Goal: Task Accomplishment & Management: Manage account settings

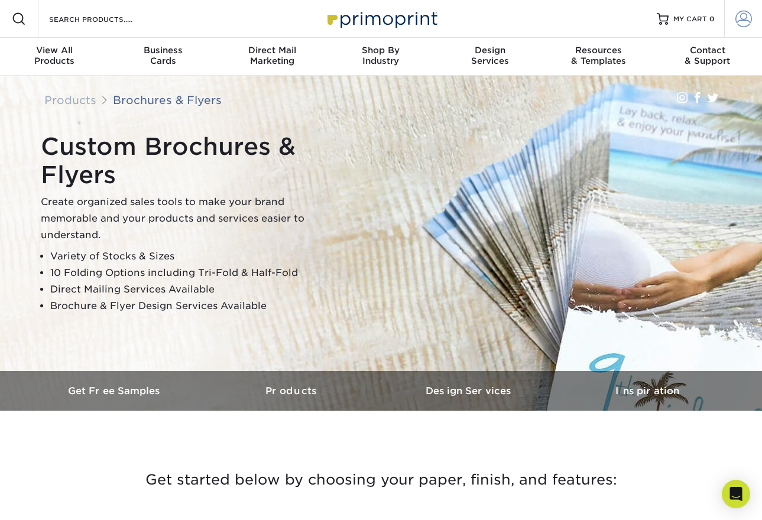
click at [744, 17] on span at bounding box center [744, 19] width 17 height 17
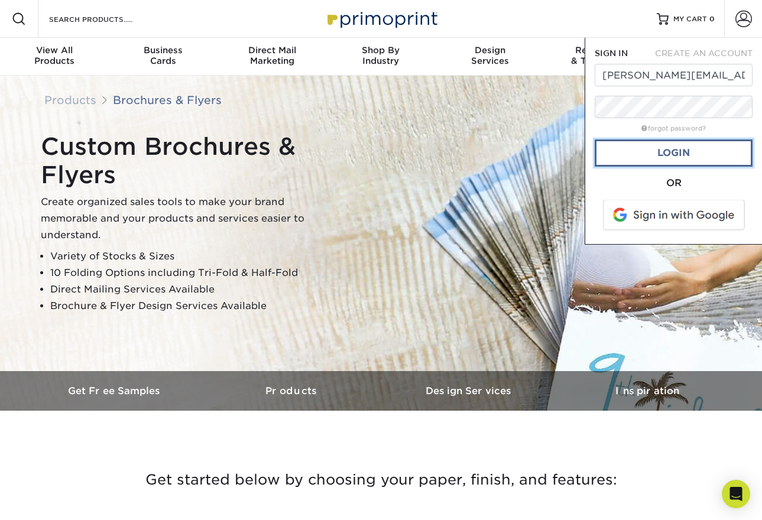
click at [691, 152] on link "Login" at bounding box center [674, 153] width 158 height 27
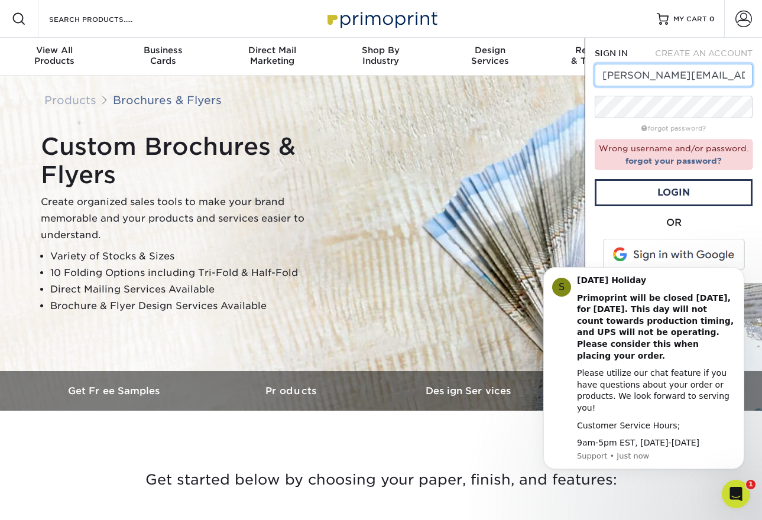
click at [714, 78] on input "kecia@twin-valley.net" at bounding box center [674, 75] width 158 height 22
drag, startPoint x: 714, startPoint y: 78, endPoint x: 590, endPoint y: 79, distance: 124.2
click at [590, 79] on div "SIGN IN CREATE AN ACCOUNT kecia@twin-valley.net forgot password? Wrong username…" at bounding box center [673, 161] width 177 height 247
type input "[EMAIL_ADDRESS][DOMAIN_NAME]"
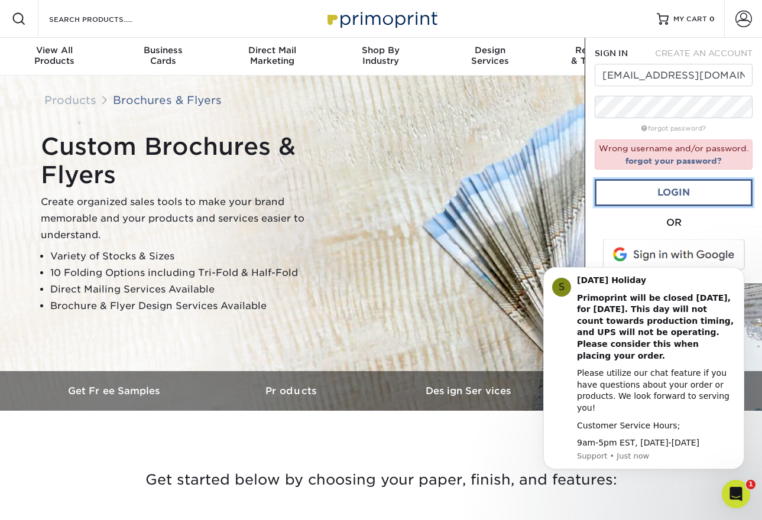
click at [685, 192] on link "Login" at bounding box center [674, 192] width 158 height 27
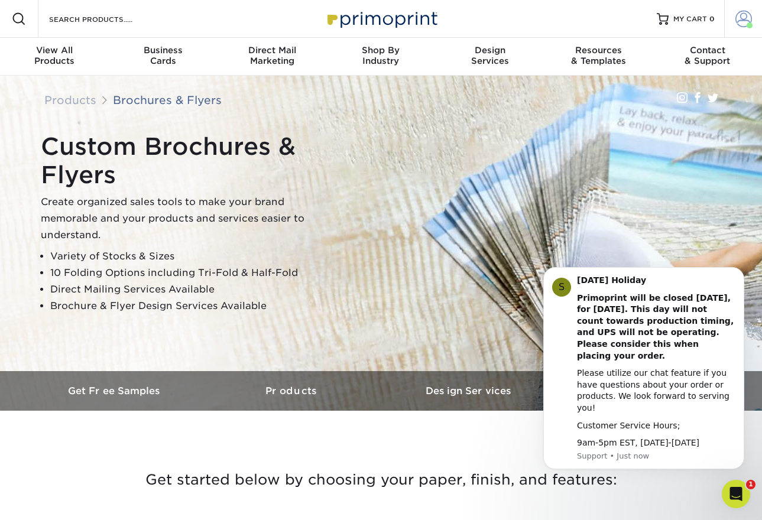
click at [746, 20] on span at bounding box center [744, 19] width 17 height 17
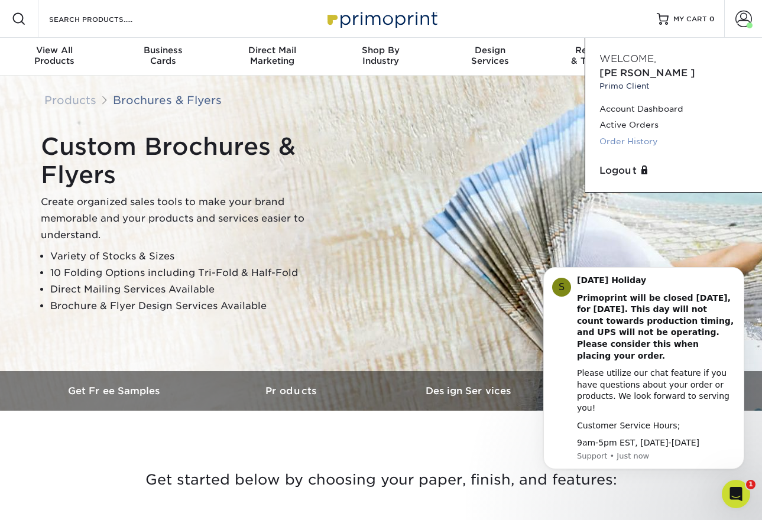
click at [639, 134] on link "Order History" at bounding box center [674, 142] width 148 height 16
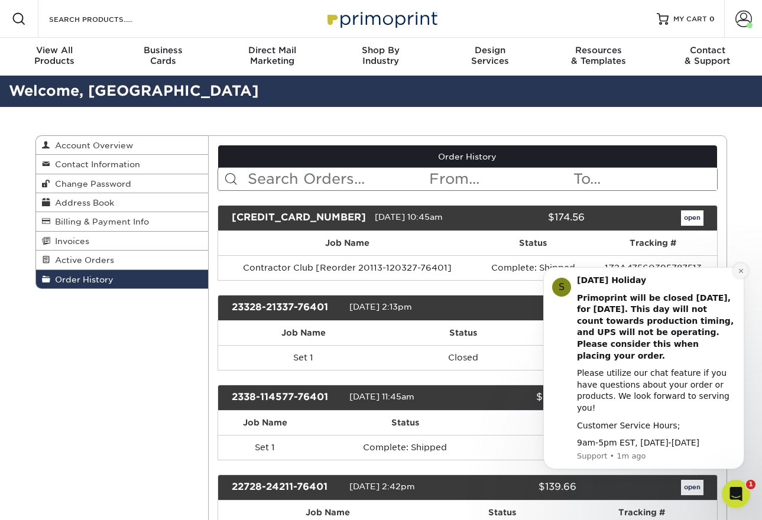
click at [742, 273] on icon "Dismiss notification" at bounding box center [741, 271] width 4 height 4
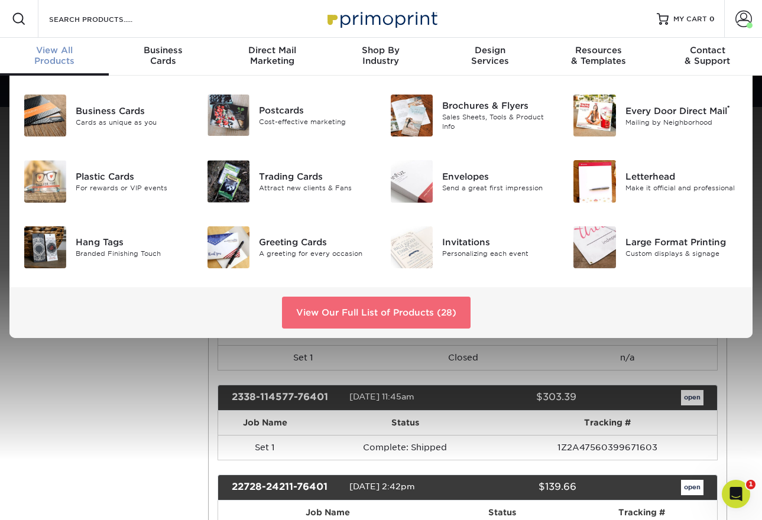
click at [407, 312] on link "View Our Full List of Products (28)" at bounding box center [376, 313] width 189 height 32
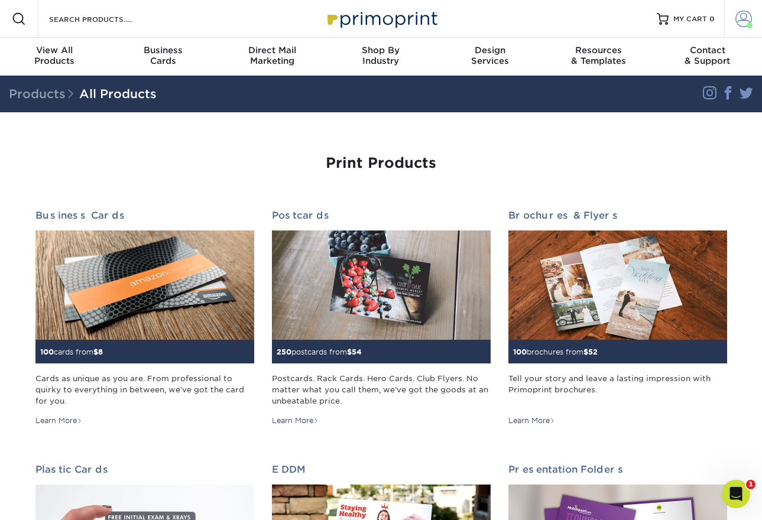
click at [746, 18] on span at bounding box center [744, 19] width 17 height 17
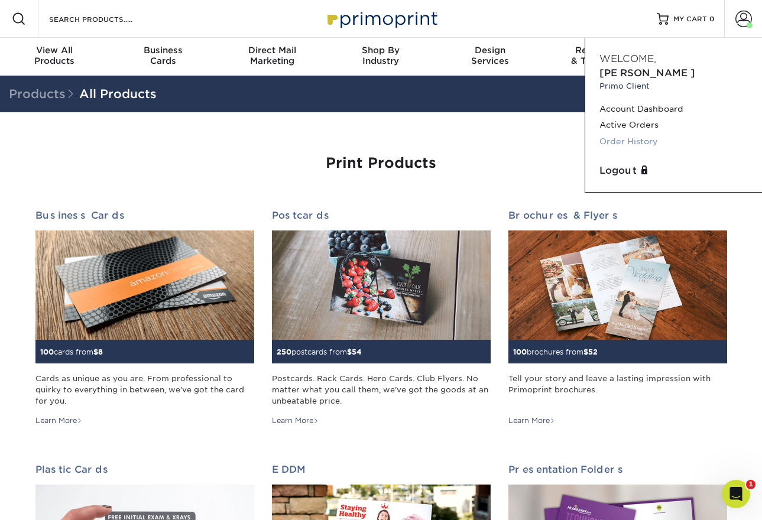
click at [639, 134] on link "Order History" at bounding box center [674, 142] width 148 height 16
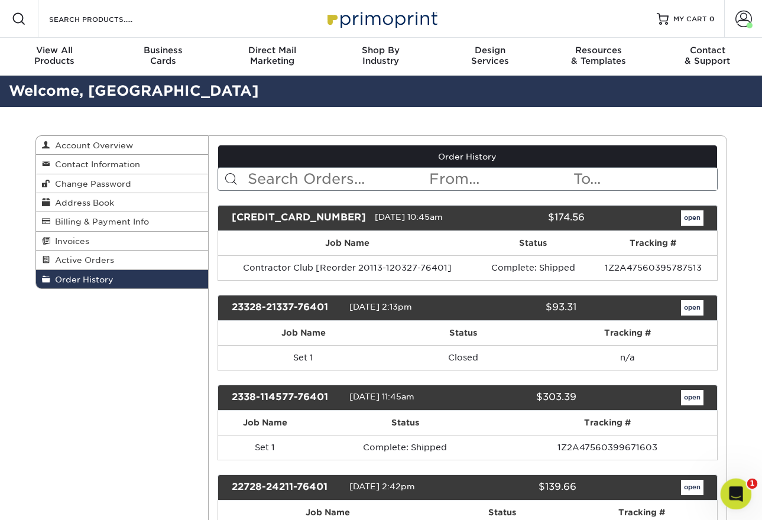
click at [736, 487] on icon "Open Intercom Messenger" at bounding box center [735, 493] width 20 height 20
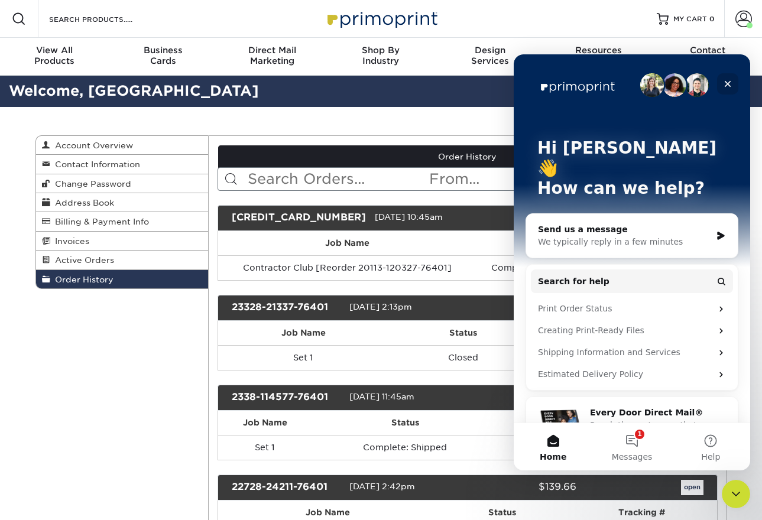
click at [727, 81] on icon "Close" at bounding box center [727, 83] width 9 height 9
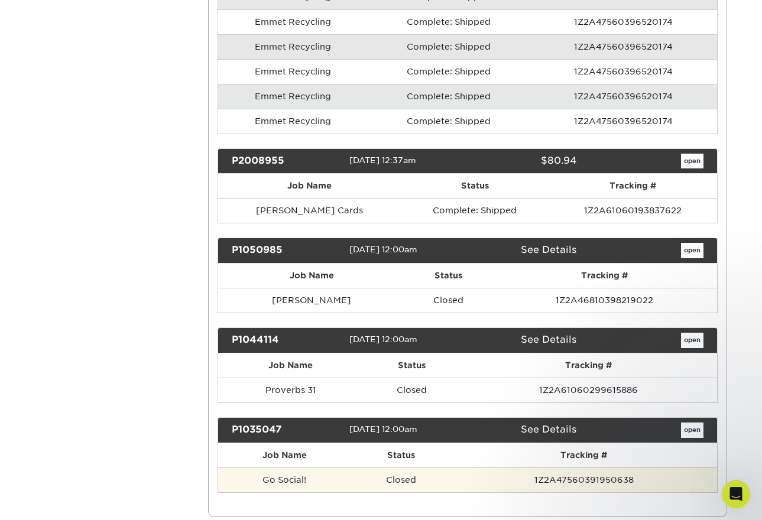
scroll to position [2958, 0]
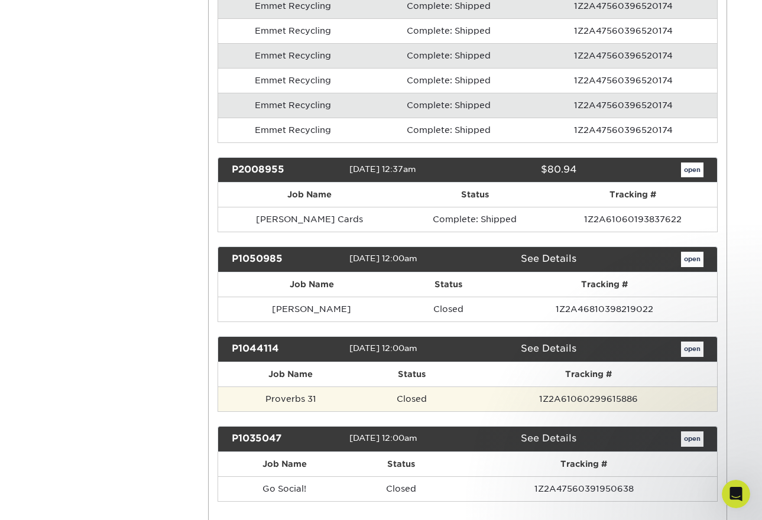
click at [418, 397] on td "Closed" at bounding box center [413, 399] width 98 height 25
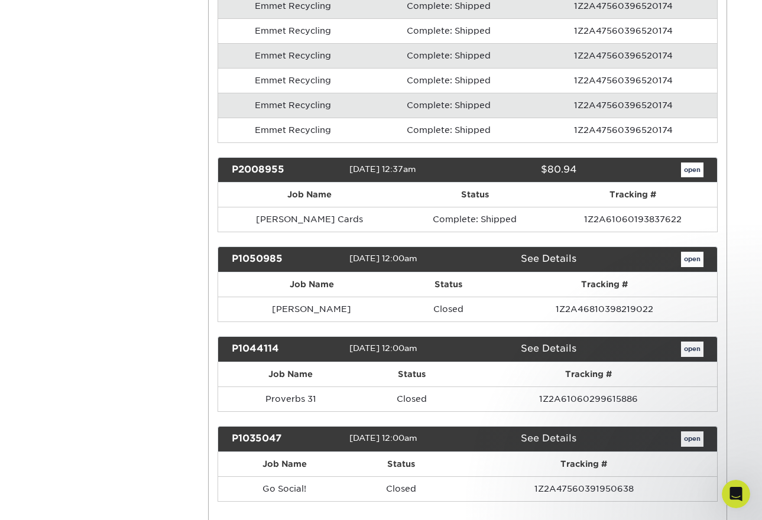
click at [563, 348] on link "See Details" at bounding box center [549, 348] width 56 height 11
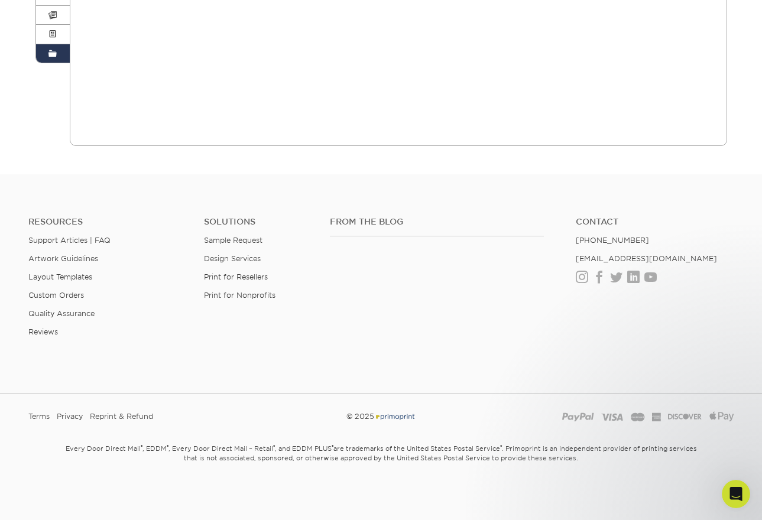
scroll to position [0, 0]
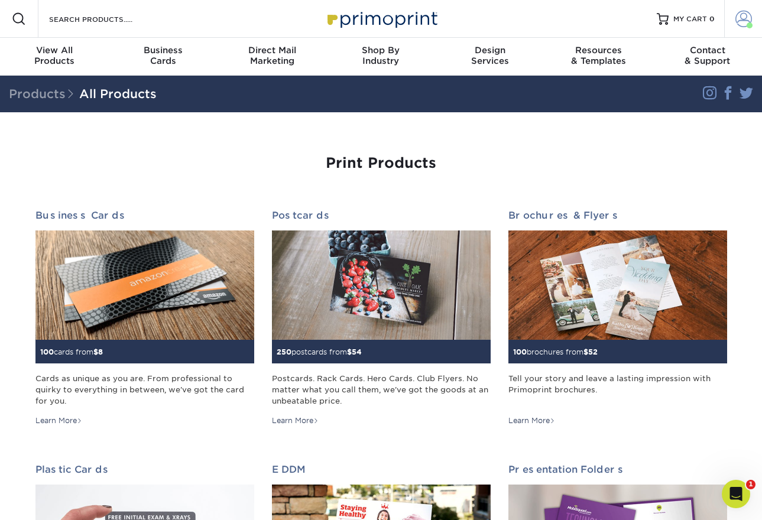
click at [745, 21] on span at bounding box center [744, 19] width 17 height 17
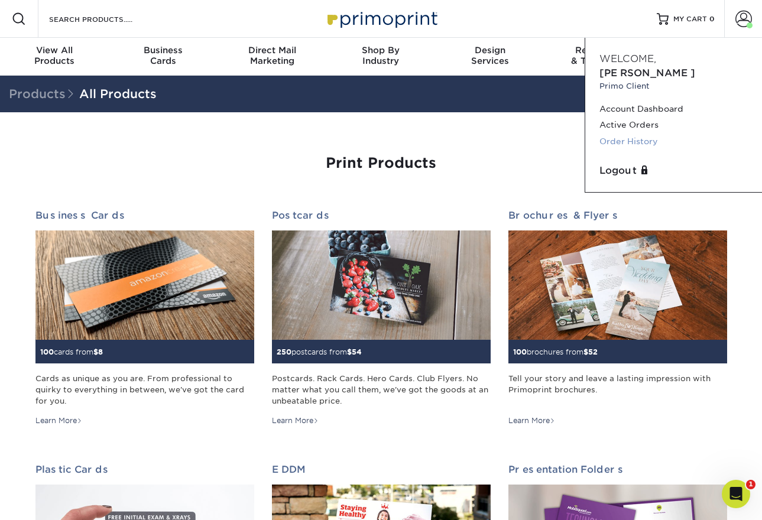
click at [633, 134] on link "Order History" at bounding box center [674, 142] width 148 height 16
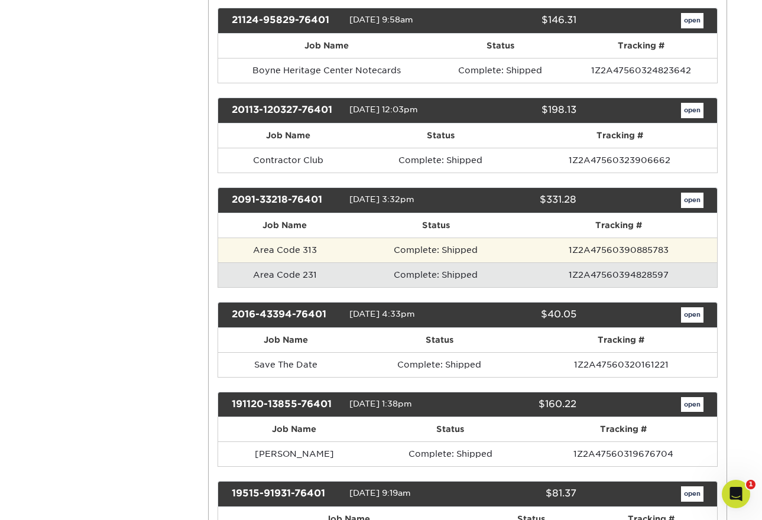
scroll to position [730, 0]
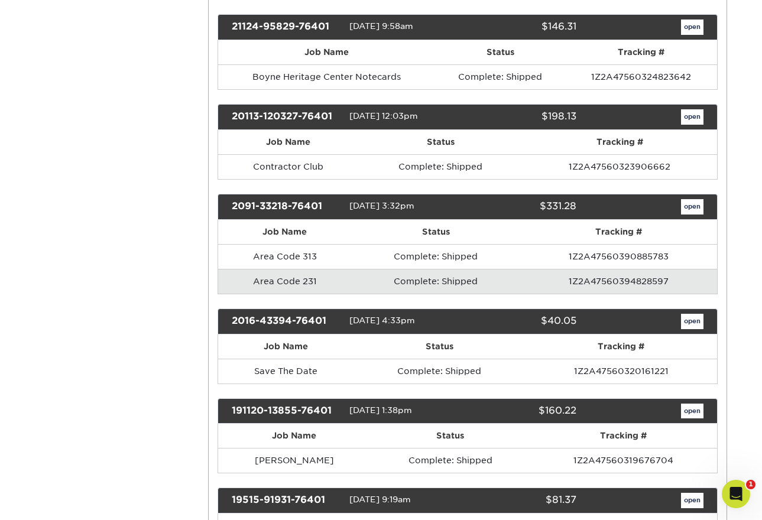
click at [295, 282] on td "Area Code 231" at bounding box center [284, 281] width 133 height 25
click at [691, 206] on link "open" at bounding box center [692, 206] width 22 height 15
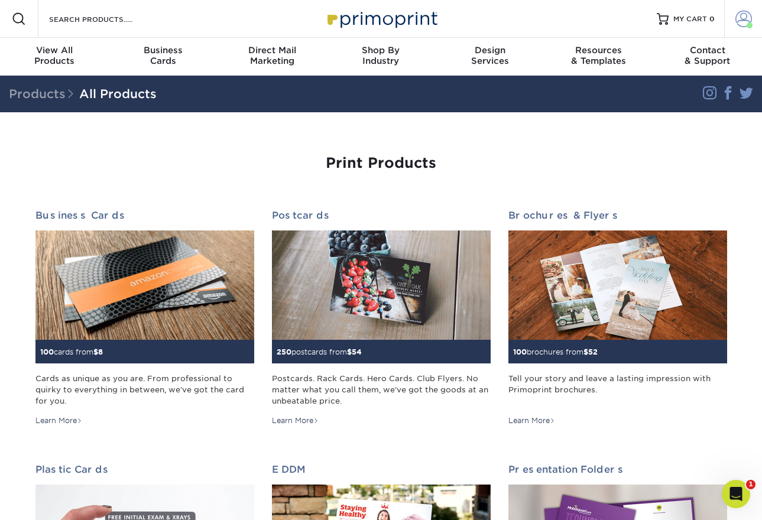
click at [743, 19] on span at bounding box center [744, 19] width 17 height 17
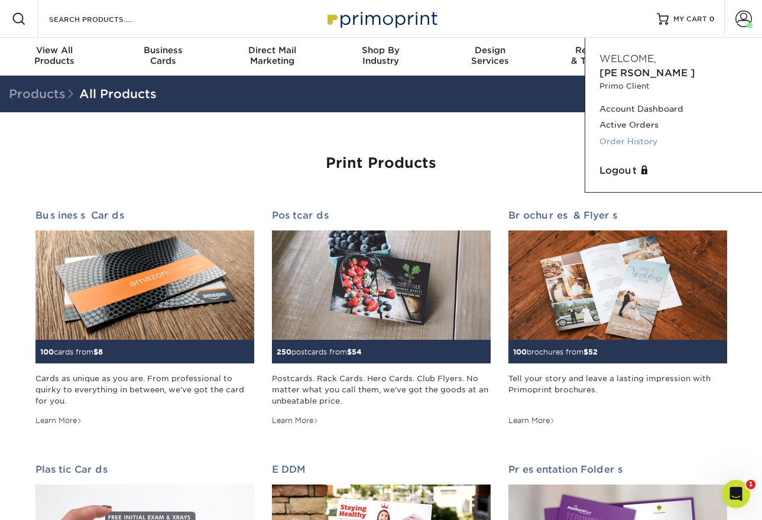
click at [638, 134] on link "Order History" at bounding box center [674, 142] width 148 height 16
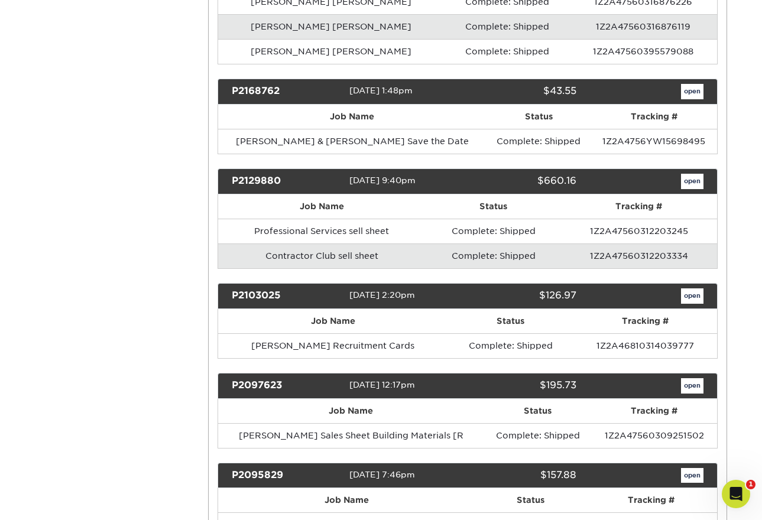
scroll to position [1573, 0]
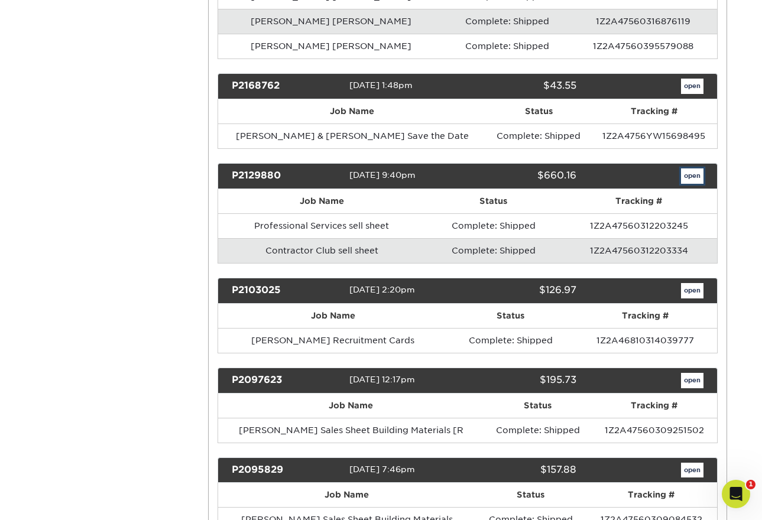
click at [691, 174] on link "open" at bounding box center [692, 176] width 22 height 15
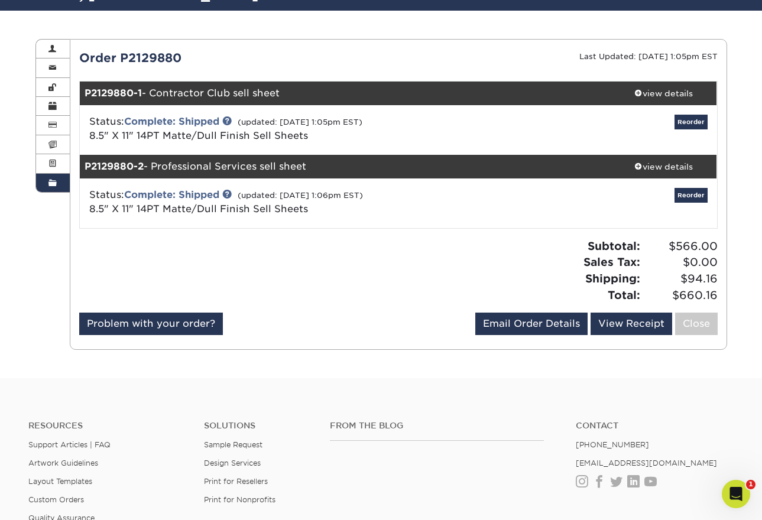
scroll to position [0, 0]
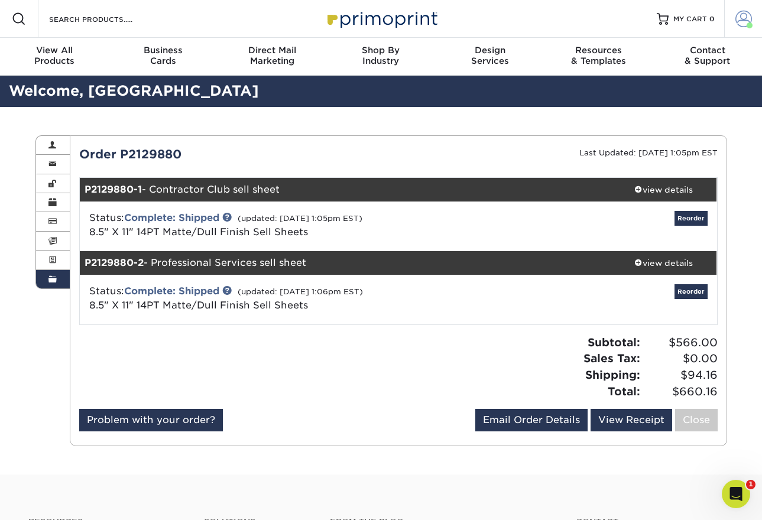
click at [745, 21] on span at bounding box center [744, 19] width 17 height 17
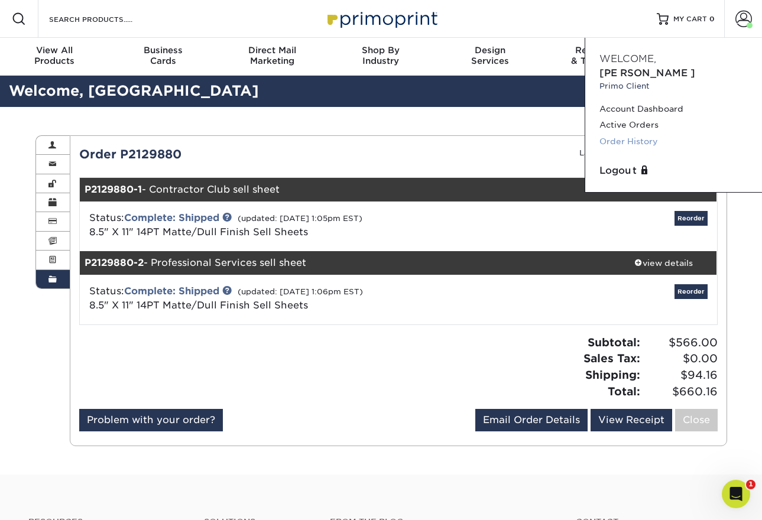
click at [646, 134] on link "Order History" at bounding box center [674, 142] width 148 height 16
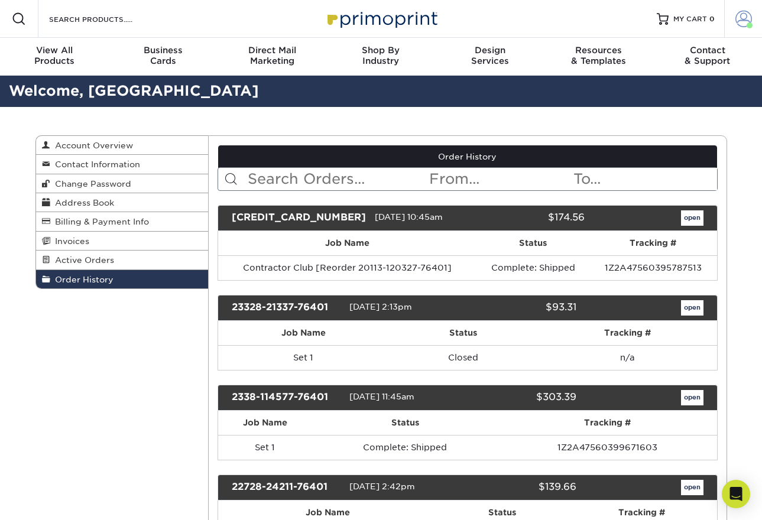
click at [745, 17] on span at bounding box center [744, 19] width 17 height 17
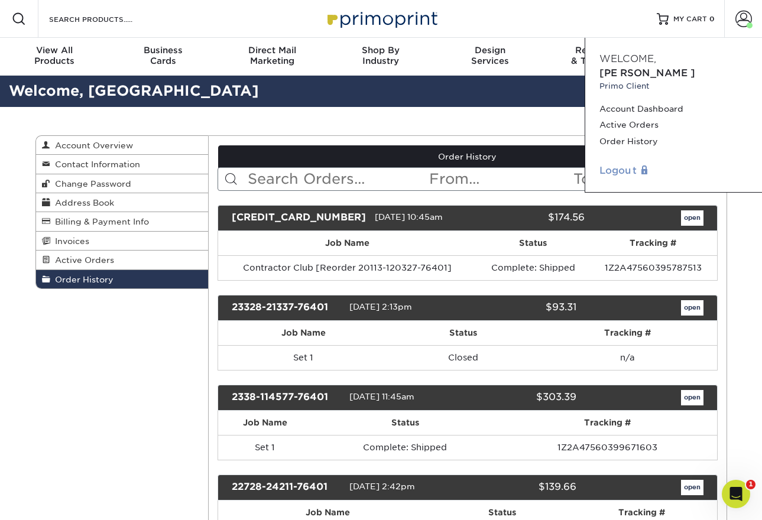
click at [628, 164] on link "Logout" at bounding box center [674, 171] width 148 height 14
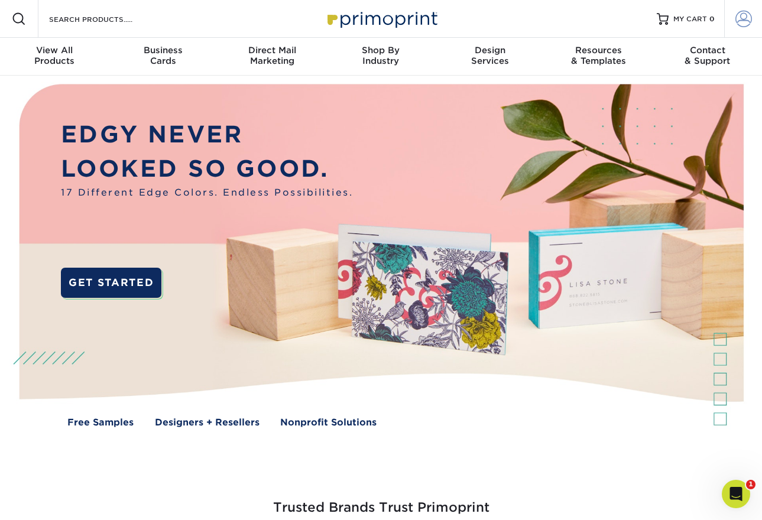
type input "[PERSON_NAME][EMAIL_ADDRESS][DOMAIN_NAME]"
click at [742, 19] on span at bounding box center [744, 19] width 17 height 17
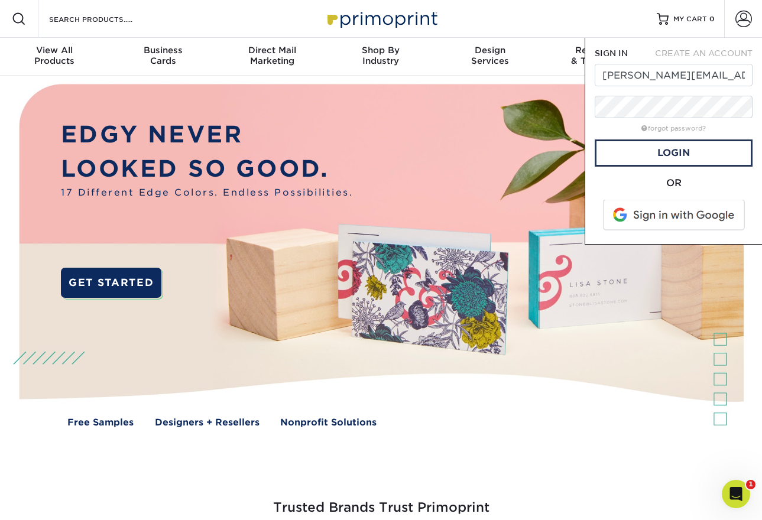
click at [611, 183] on div "OR" at bounding box center [674, 183] width 158 height 14
click at [690, 155] on link "Login" at bounding box center [674, 153] width 158 height 27
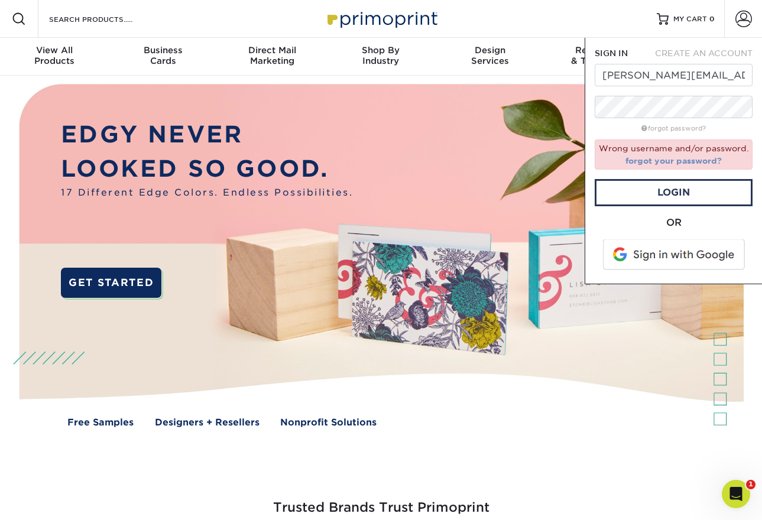
click at [698, 160] on link "forgot your password?" at bounding box center [674, 160] width 96 height 9
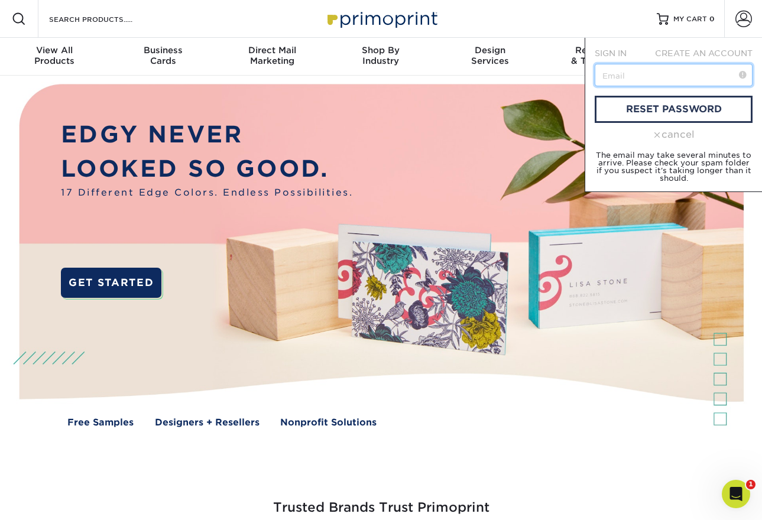
click at [607, 77] on input "text" at bounding box center [674, 75] width 158 height 22
type input "[PERSON_NAME][EMAIL_ADDRESS][DOMAIN_NAME]"
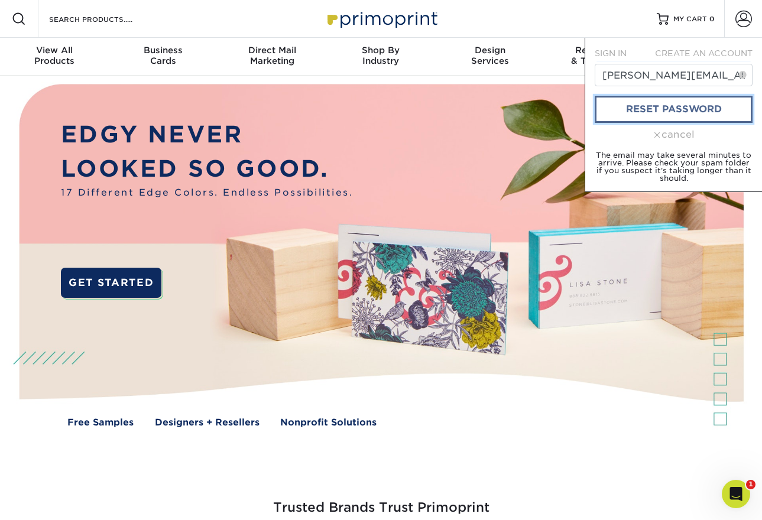
click at [698, 108] on link "reset password" at bounding box center [674, 109] width 158 height 27
click at [704, 107] on link "reset password" at bounding box center [674, 109] width 158 height 27
click at [658, 135] on span at bounding box center [658, 135] width 8 height 8
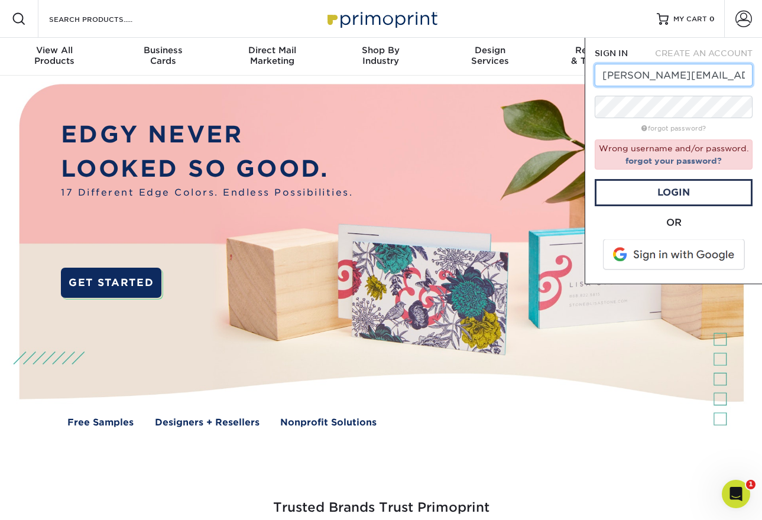
click at [694, 72] on input "[PERSON_NAME][EMAIL_ADDRESS][DOMAIN_NAME]" at bounding box center [674, 75] width 158 height 22
click at [719, 73] on input "[PERSON_NAME][EMAIL_ADDRESS][DOMAIN_NAME]" at bounding box center [674, 75] width 158 height 22
drag, startPoint x: 725, startPoint y: 76, endPoint x: 601, endPoint y: 72, distance: 123.1
click at [601, 72] on input "[PERSON_NAME][EMAIL_ADDRESS][DOMAIN_NAME]" at bounding box center [674, 75] width 158 height 22
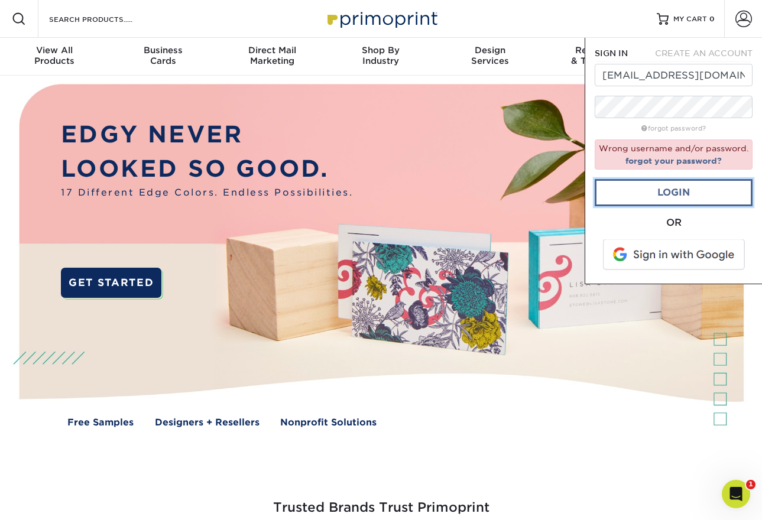
click at [673, 191] on link "Login" at bounding box center [674, 192] width 158 height 27
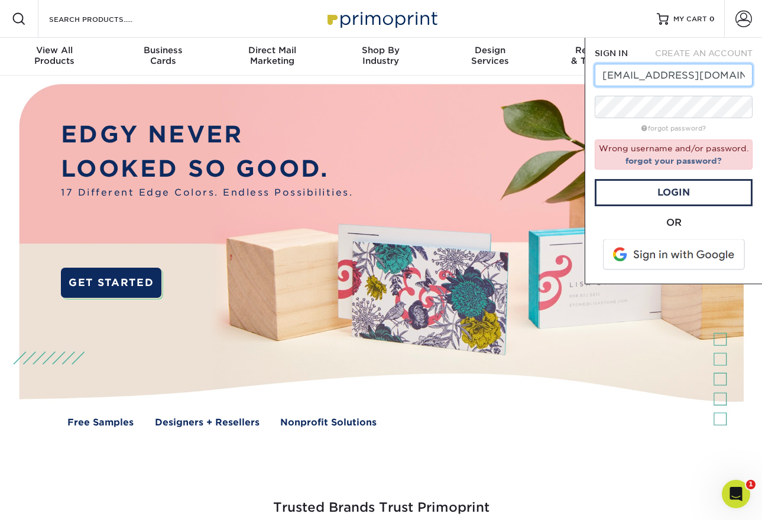
click at [656, 75] on input "[EMAIL_ADDRESS][DOMAIN_NAME]" at bounding box center [674, 75] width 158 height 22
drag, startPoint x: 656, startPoint y: 75, endPoint x: 685, endPoint y: 76, distance: 29.0
click at [685, 76] on input "[EMAIL_ADDRESS][DOMAIN_NAME]" at bounding box center [674, 75] width 158 height 22
type input "[EMAIL_ADDRESS][DOMAIN_NAME]"
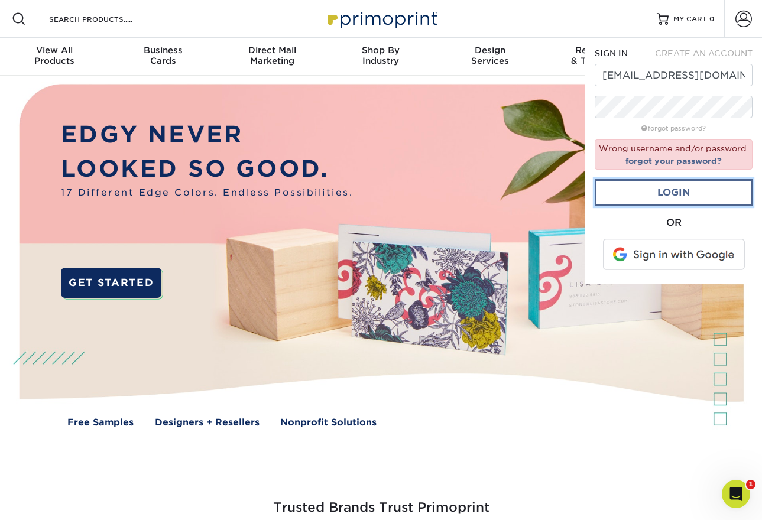
click at [690, 191] on link "Login" at bounding box center [674, 192] width 158 height 27
